Goal: Information Seeking & Learning: Learn about a topic

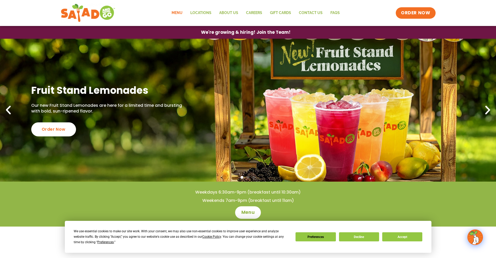
click at [175, 12] on link "Menu" at bounding box center [177, 13] width 19 height 12
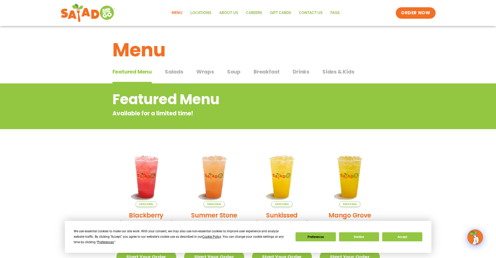
click at [202, 71] on span "Wraps" at bounding box center [205, 72] width 18 height 8
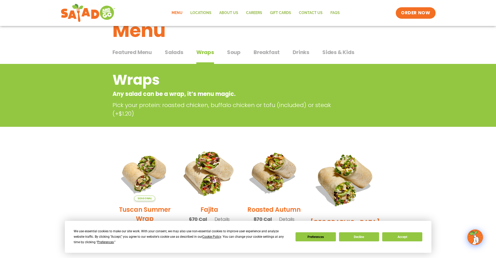
scroll to position [104, 0]
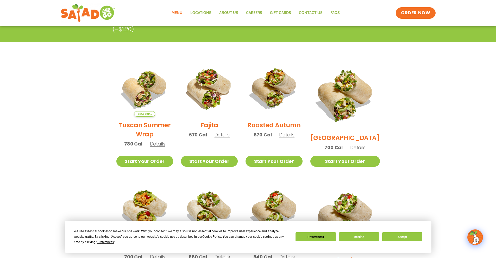
click at [229, 138] on span "Details" at bounding box center [221, 135] width 15 height 7
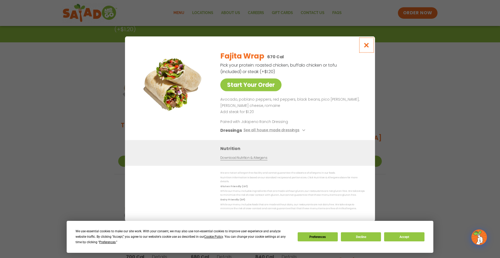
click at [366, 46] on icon "Close modal" at bounding box center [366, 44] width 7 height 5
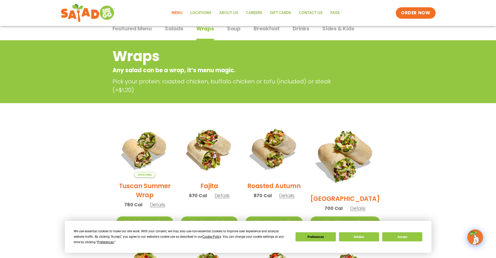
scroll to position [35, 0]
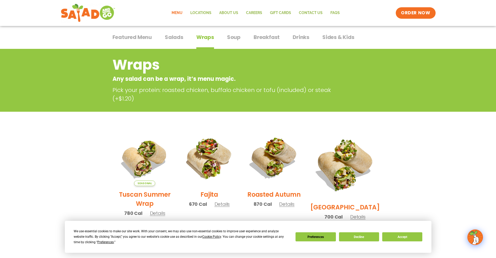
click at [171, 36] on span "Salads" at bounding box center [174, 37] width 18 height 8
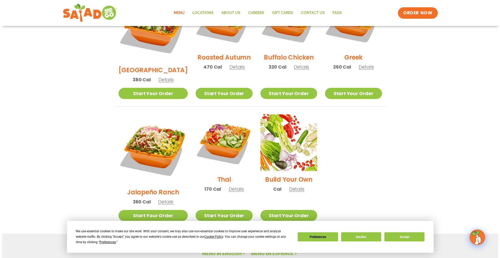
scroll to position [312, 0]
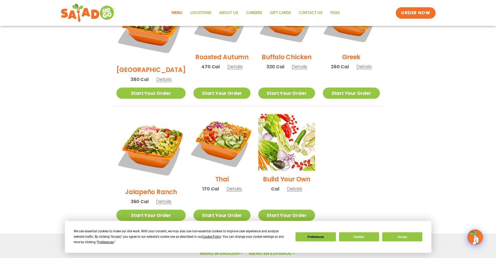
click at [212, 126] on img at bounding box center [221, 142] width 67 height 67
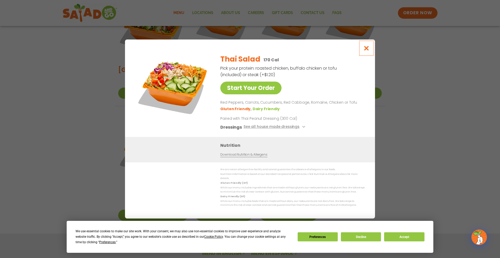
click at [365, 49] on icon "Close modal" at bounding box center [366, 48] width 7 height 5
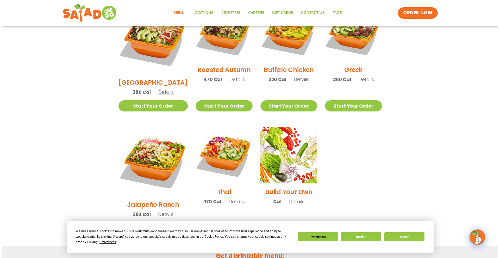
scroll to position [289, 0]
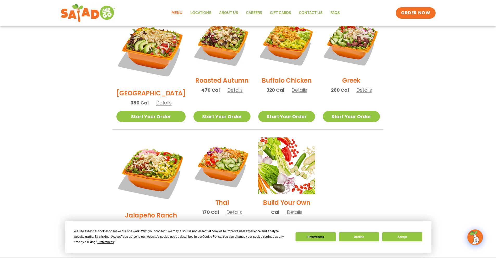
click at [215, 198] on h2 "Thai" at bounding box center [222, 202] width 14 height 9
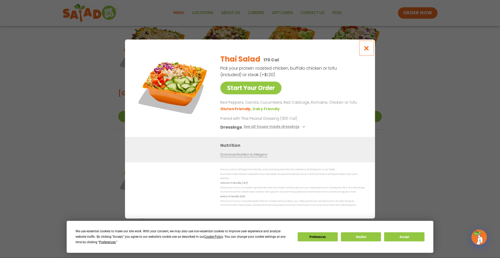
click at [365, 51] on icon "Close modal" at bounding box center [366, 48] width 7 height 5
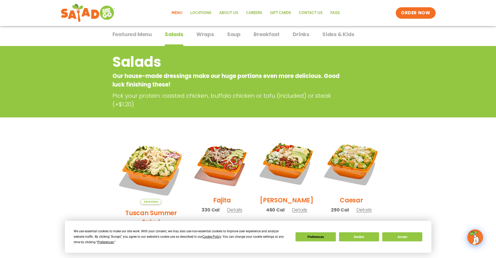
scroll to position [0, 0]
